Goal: Find specific page/section: Find specific page/section

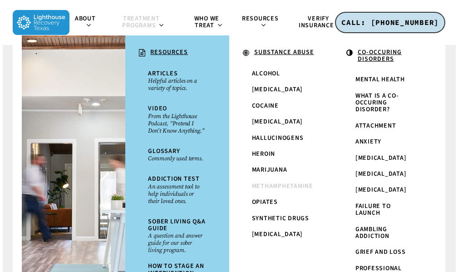
click at [295, 183] on span "Methamphetamine" at bounding box center [282, 185] width 61 height 9
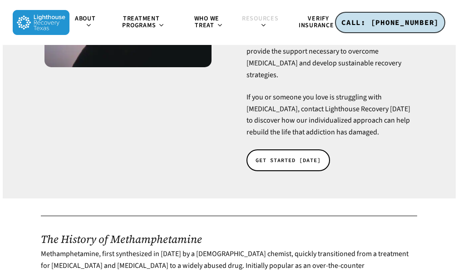
scroll to position [136, 0]
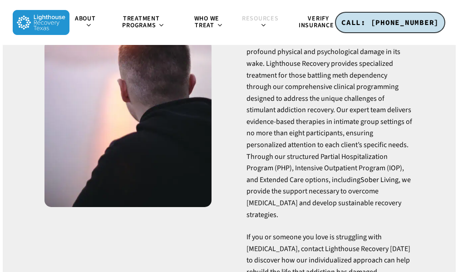
click at [283, 249] on div "Methamphetamine Addiction Treatment in Dallas, Texas Treating Stimulant Use Dis…" at bounding box center [329, 123] width 167 height 383
